Goal: Download file/media

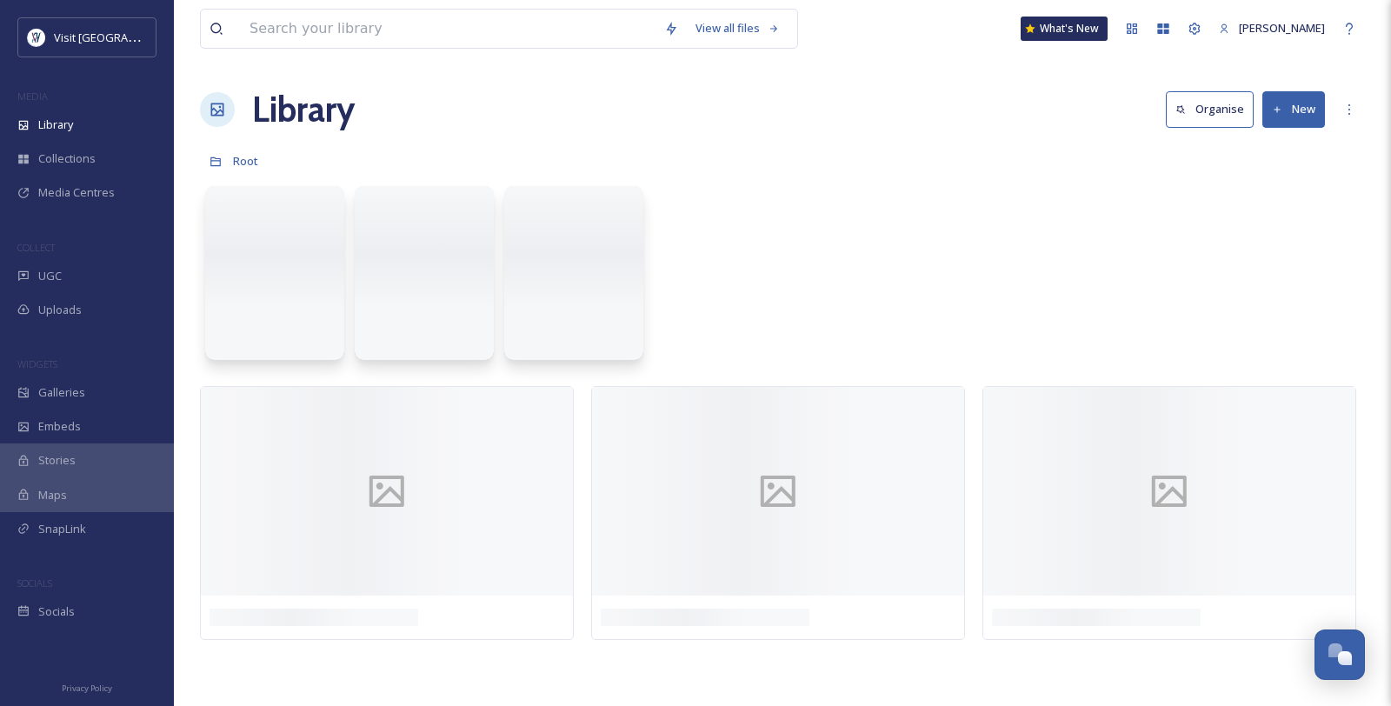
scroll to position [1224, 0]
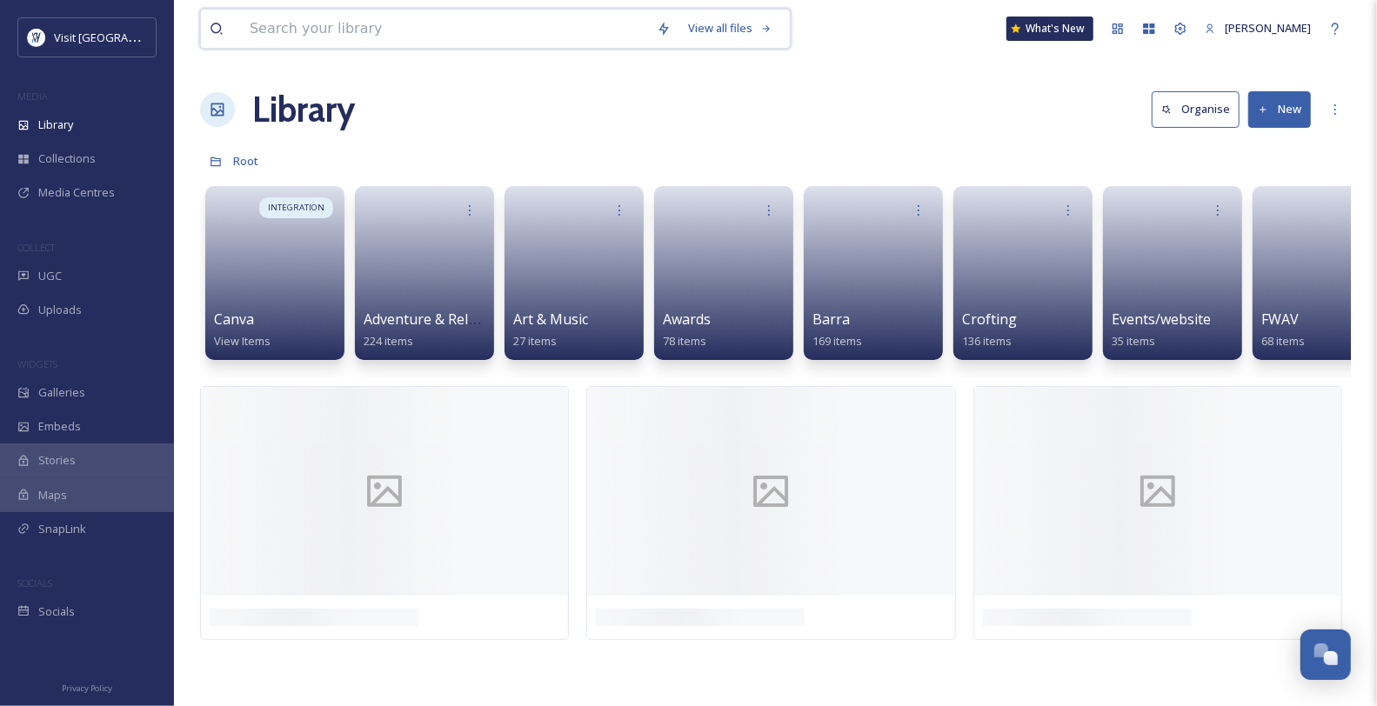
click at [405, 31] on input at bounding box center [444, 29] width 407 height 38
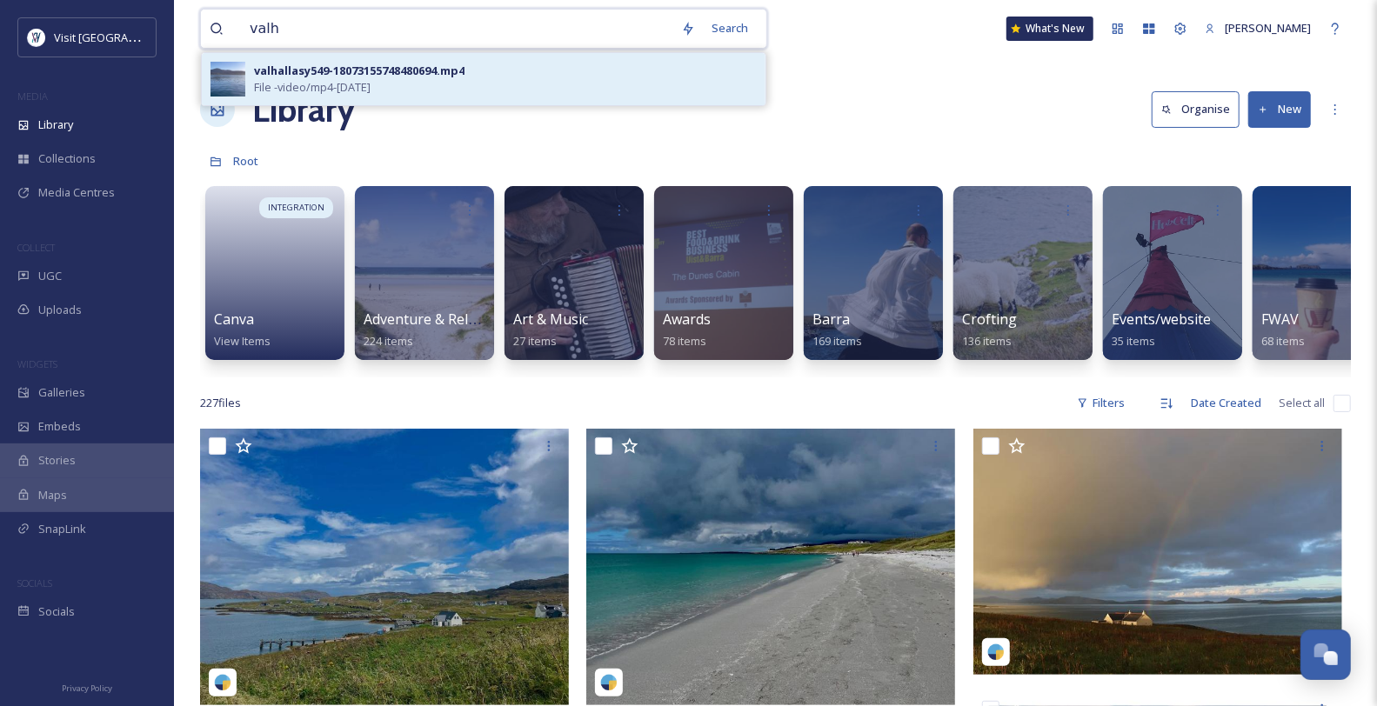
type input "valh"
click at [385, 79] on div "valhallasy549-18073155748480694.mp4" at bounding box center [359, 71] width 210 height 17
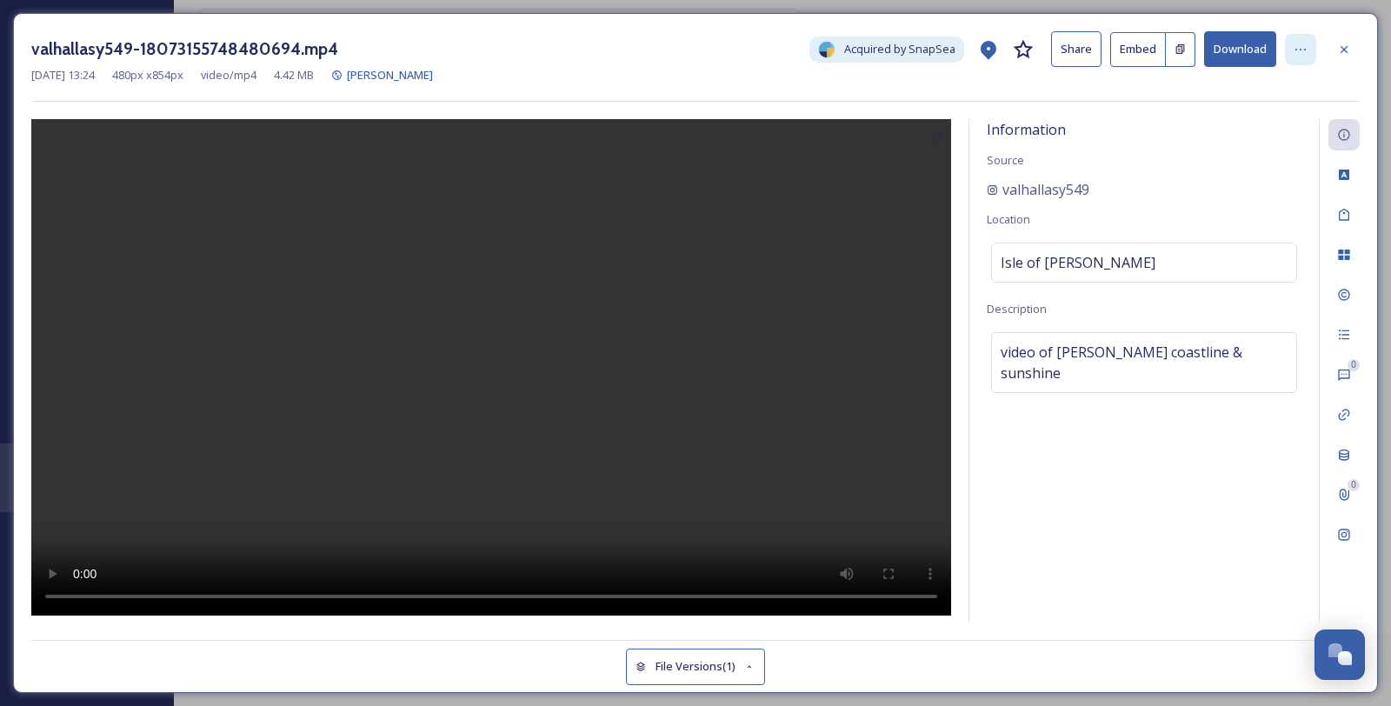
click at [1296, 55] on icon at bounding box center [1301, 50] width 14 height 14
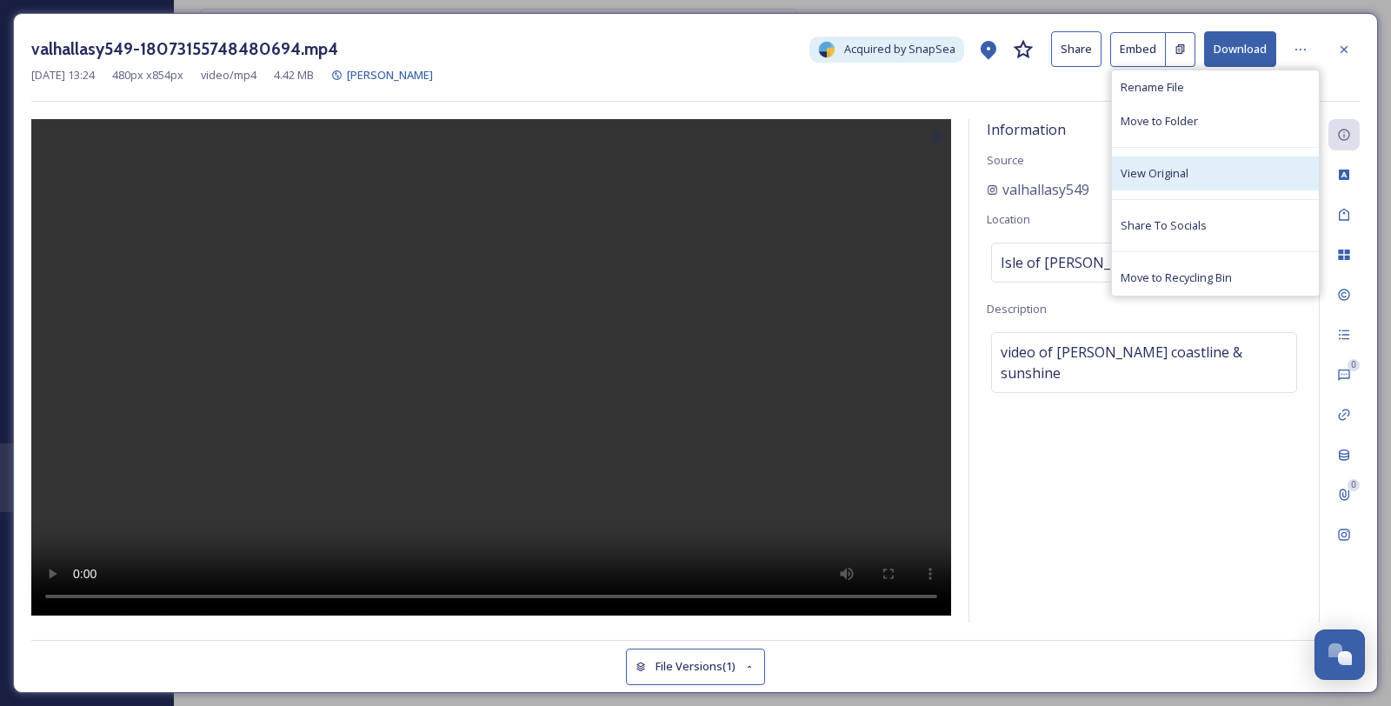
click at [1189, 182] on span "View Original" at bounding box center [1155, 173] width 68 height 17
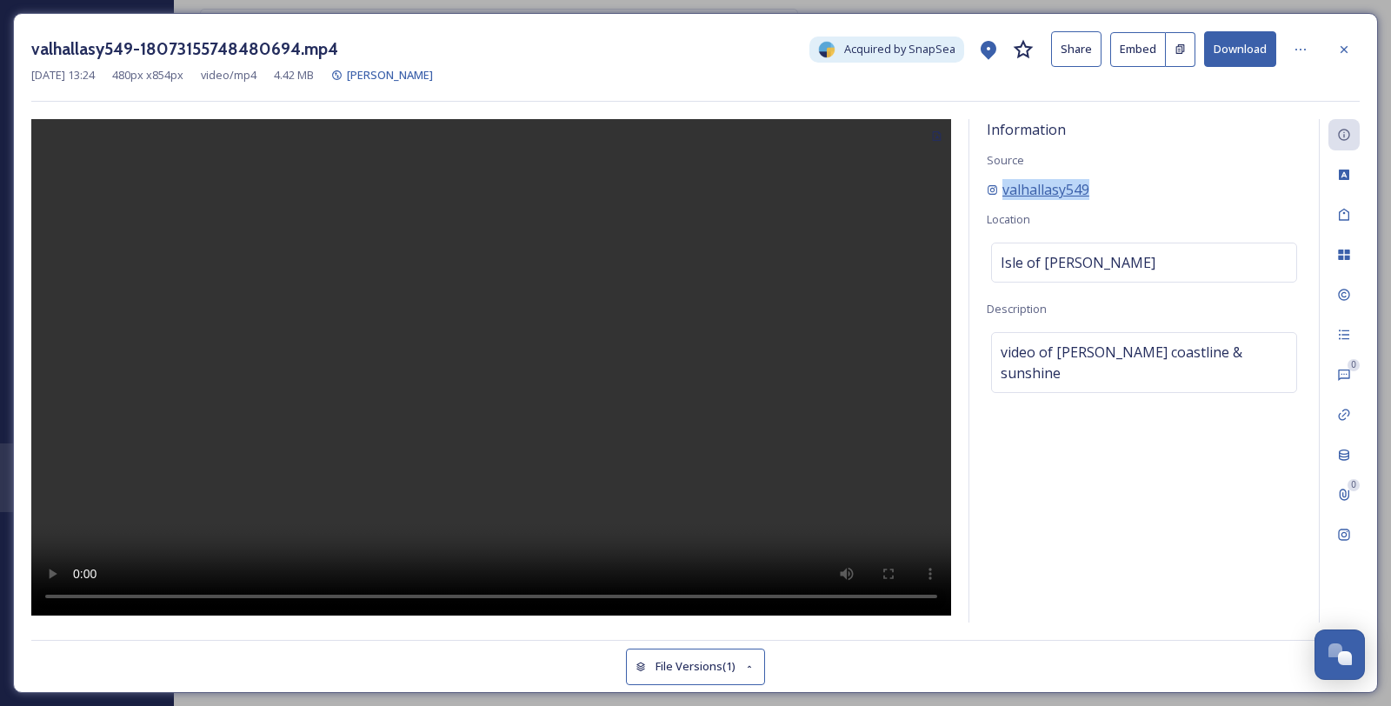
drag, startPoint x: 1124, startPoint y: 203, endPoint x: 1003, endPoint y: 209, distance: 121.9
click at [1003, 200] on div "valhallasy549" at bounding box center [1144, 189] width 315 height 21
copy span "valhallasy549"
